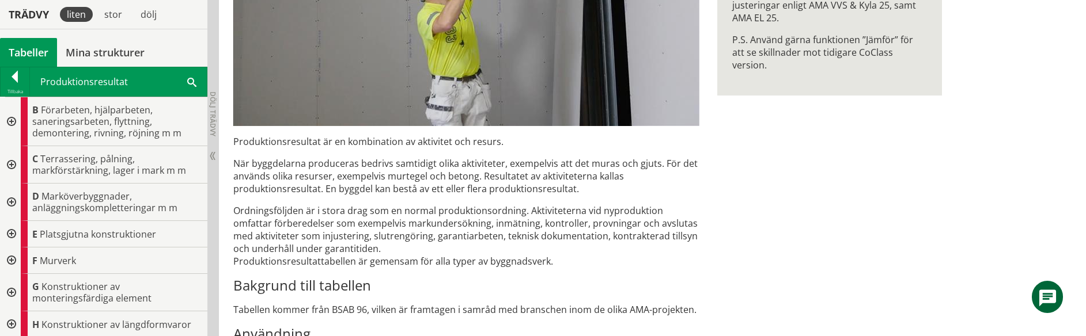
scroll to position [481, 0]
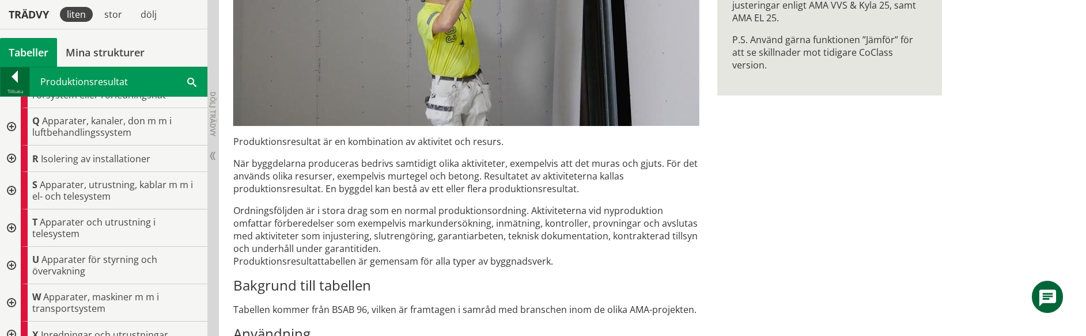
click at [13, 80] on div at bounding box center [15, 79] width 29 height 16
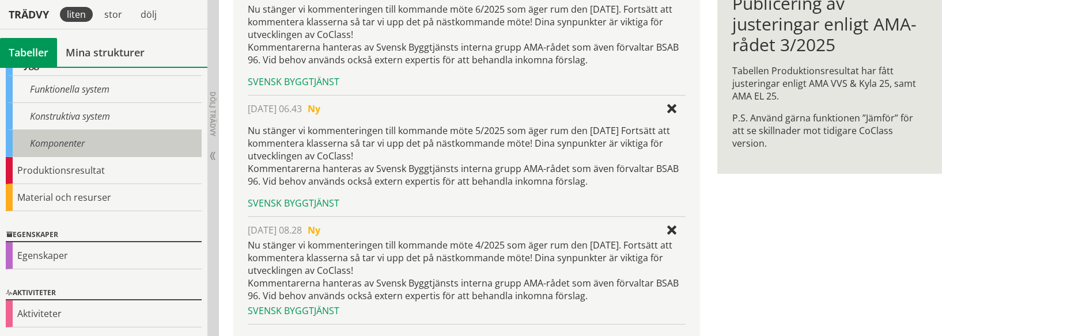
click at [70, 142] on div "Komponenter" at bounding box center [104, 143] width 196 height 27
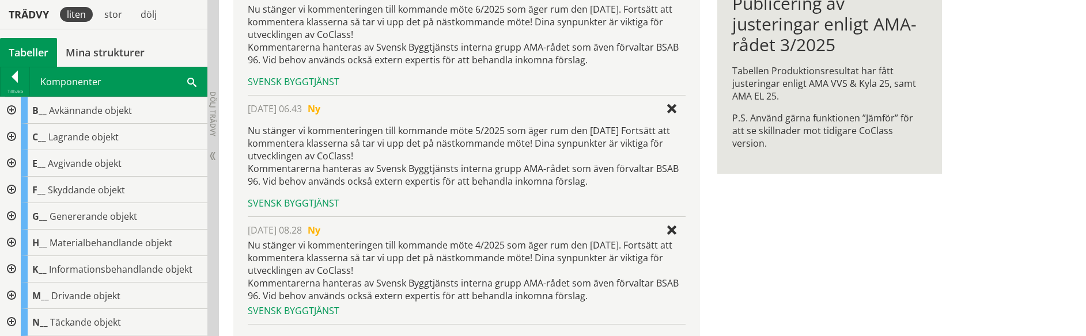
scroll to position [275, 0]
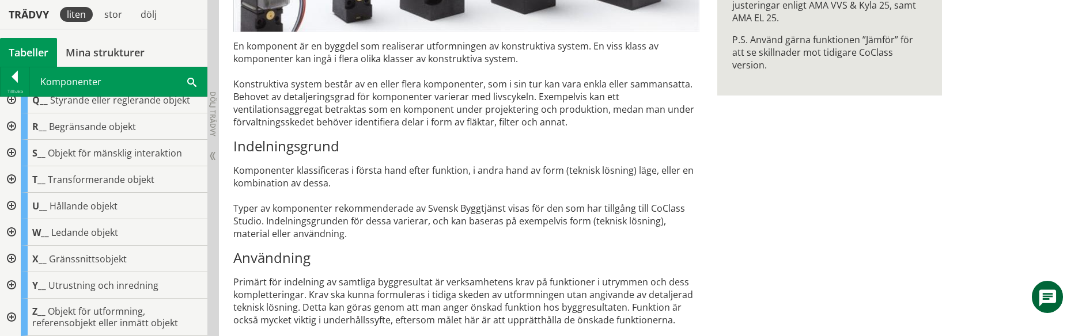
click at [191, 82] on span at bounding box center [191, 81] width 9 height 12
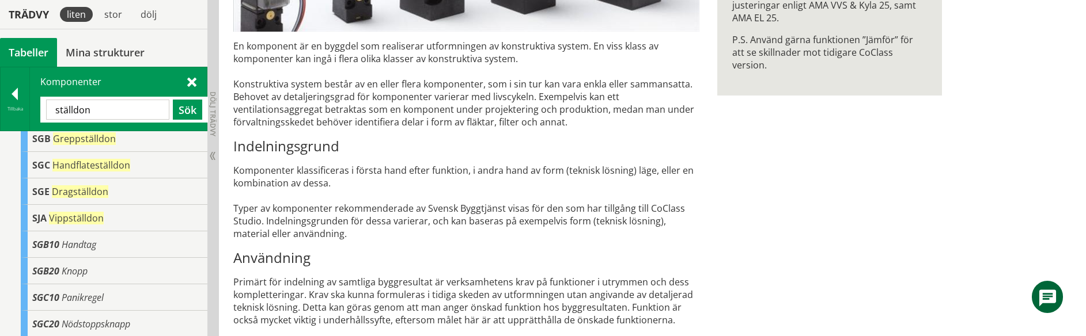
scroll to position [33, 0]
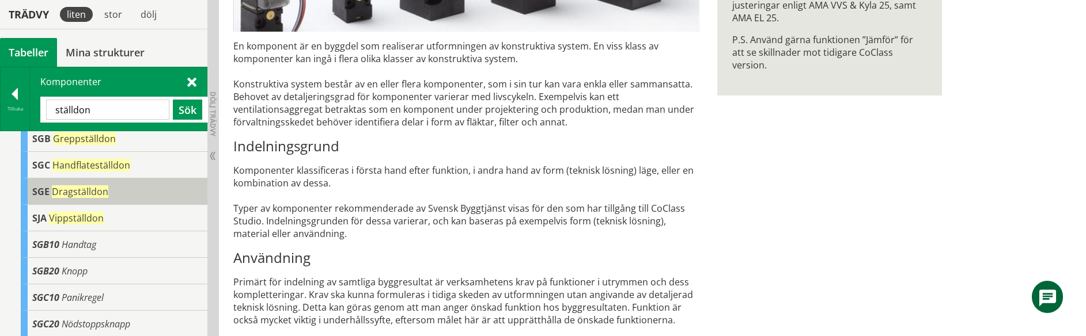
click at [104, 195] on span "Dragställdon" at bounding box center [80, 191] width 56 height 13
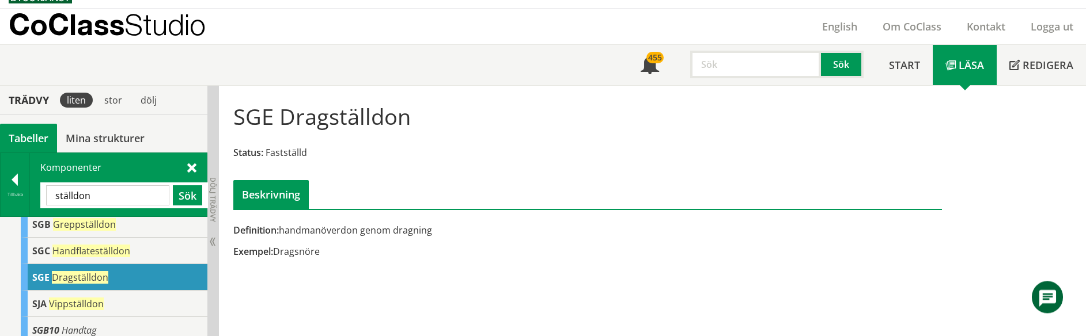
scroll to position [17, 0]
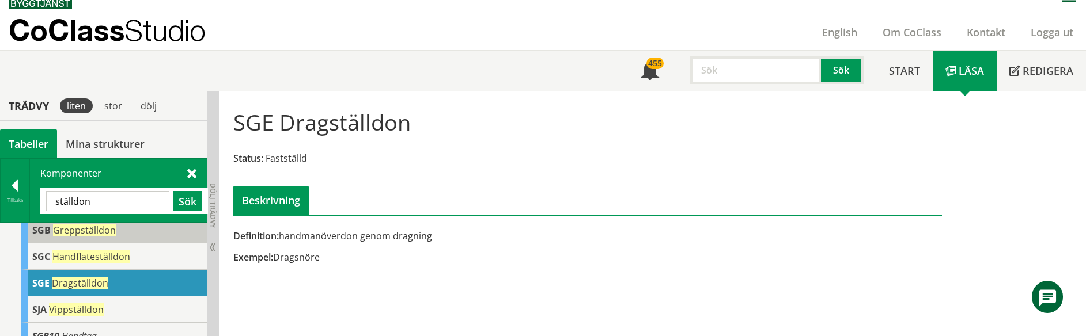
click at [111, 234] on span "Greppställdon" at bounding box center [84, 230] width 63 height 13
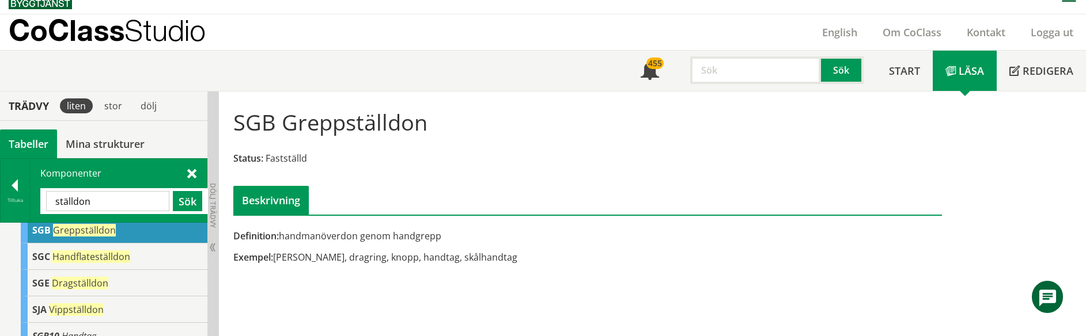
click at [103, 204] on input "ställdon" at bounding box center [107, 201] width 123 height 20
drag, startPoint x: 109, startPoint y: 203, endPoint x: -10, endPoint y: 204, distance: 119.2
click at [46, 204] on input "ställdon" at bounding box center [107, 201] width 123 height 20
type input "ventil"
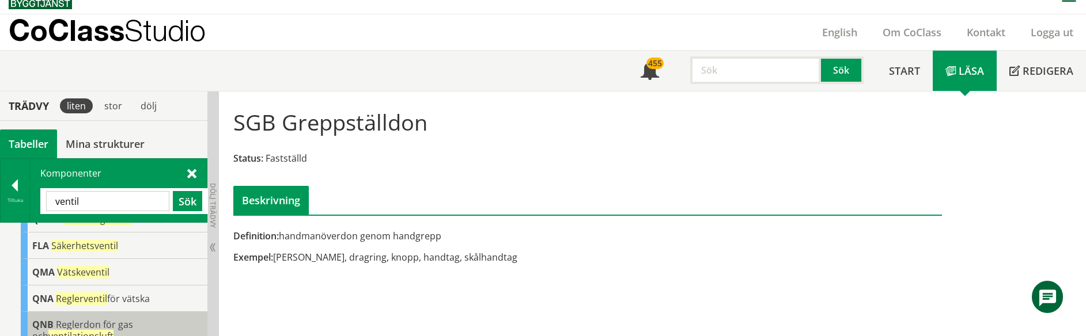
scroll to position [261, 0]
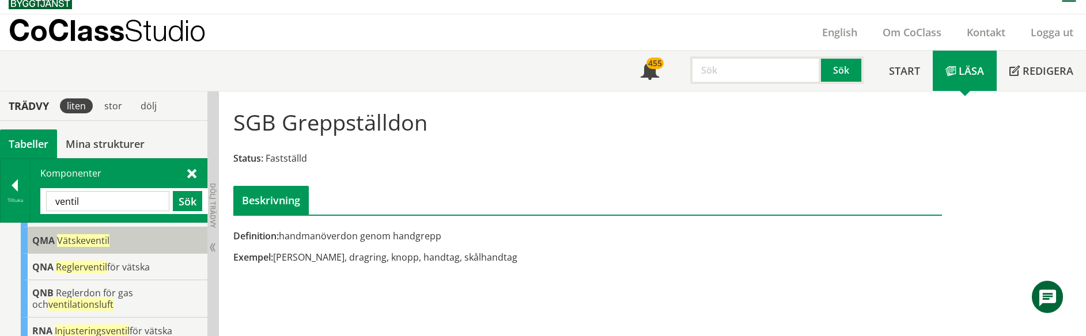
click at [102, 245] on span "Vätskeventil" at bounding box center [83, 240] width 52 height 13
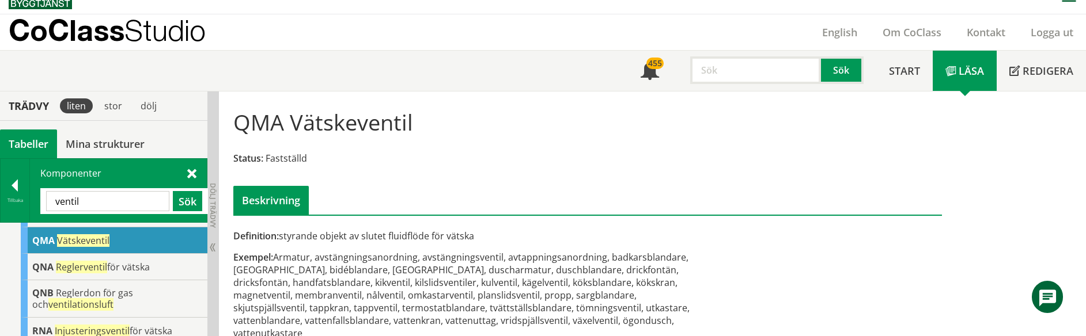
drag, startPoint x: 312, startPoint y: 237, endPoint x: 323, endPoint y: 259, distance: 25.2
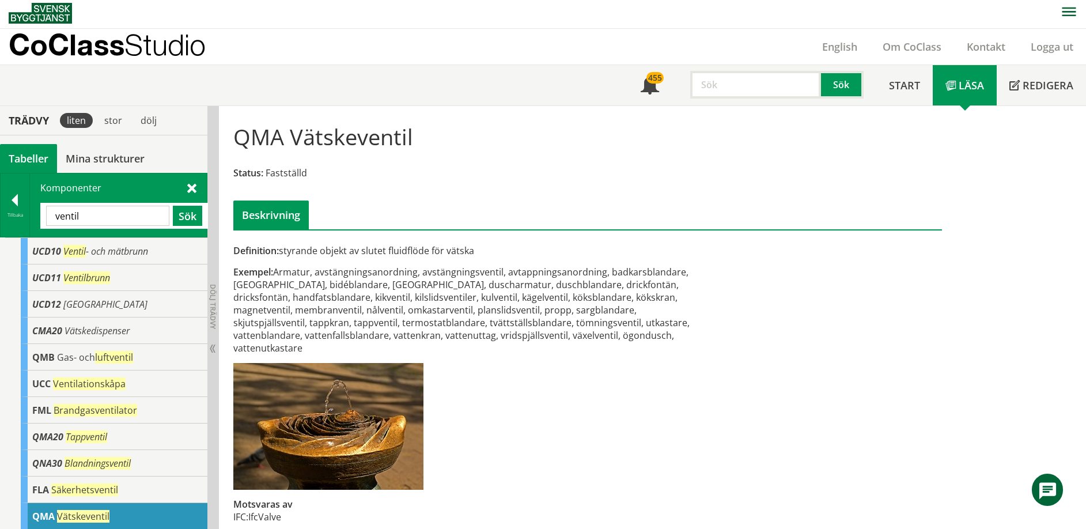
click at [1015, 228] on div "QMA Vätskeventil Status: Fastställd Beskrivning Definition: styrande objekt av …" at bounding box center [652, 323] width 867 height 435
click at [14, 204] on div at bounding box center [15, 202] width 29 height 16
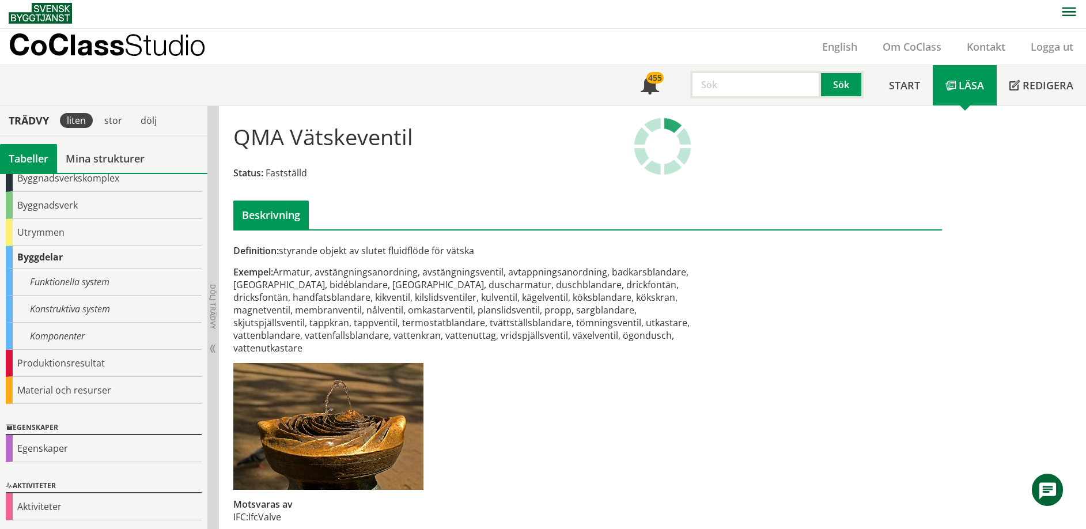
scroll to position [66, 0]
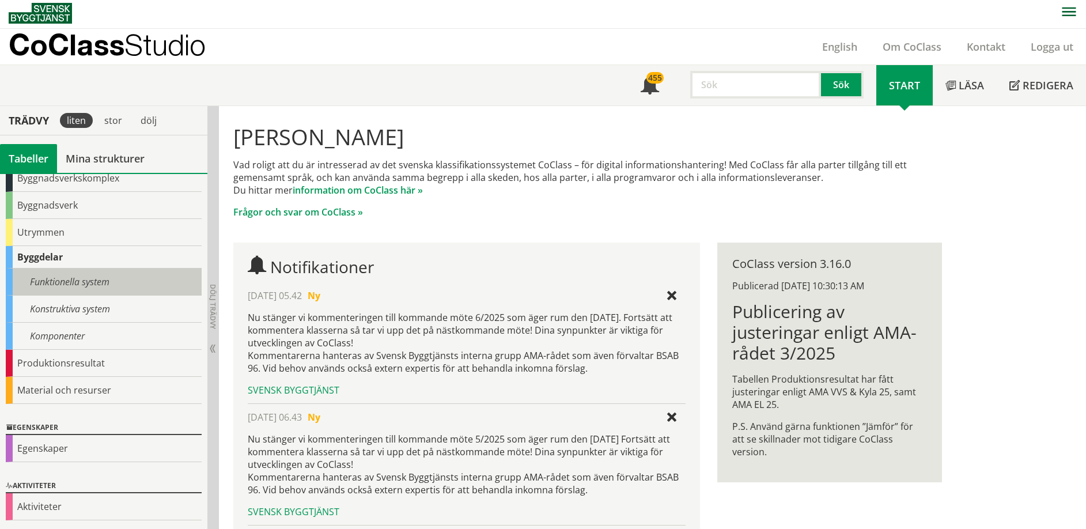
click at [109, 282] on div "Funktionella system" at bounding box center [104, 281] width 196 height 27
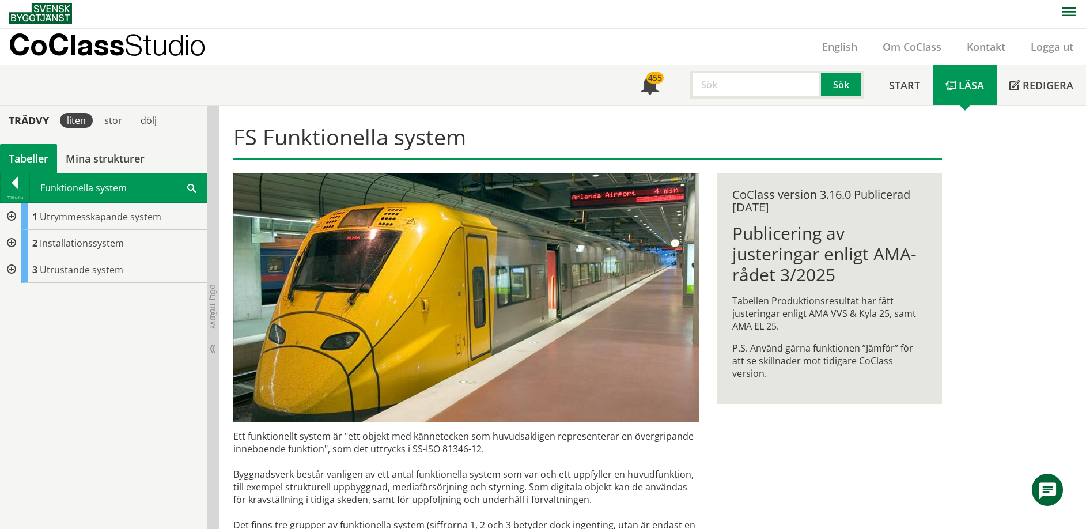
click at [10, 244] on div at bounding box center [10, 243] width 21 height 26
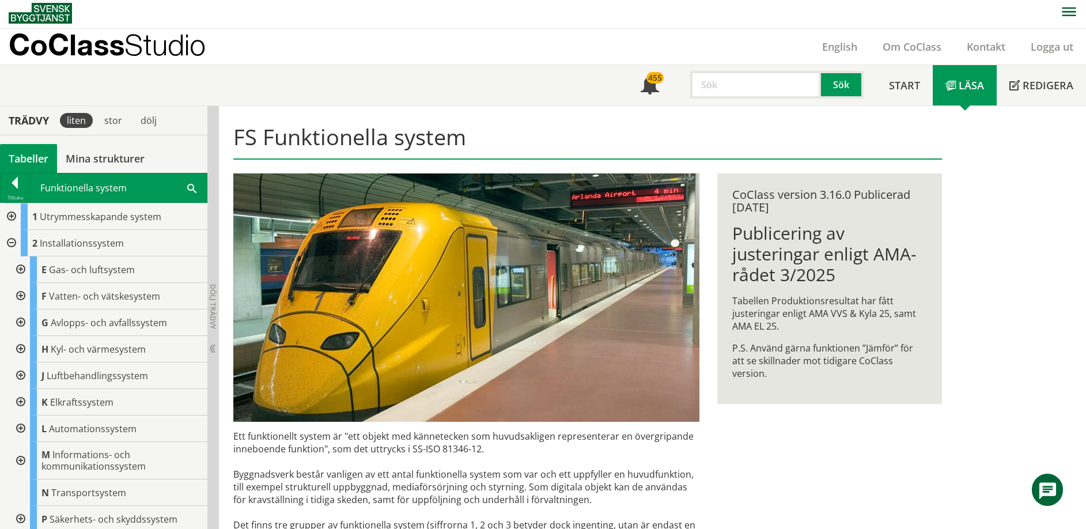
click at [12, 241] on div at bounding box center [10, 243] width 21 height 26
